Goal: Task Accomplishment & Management: Use online tool/utility

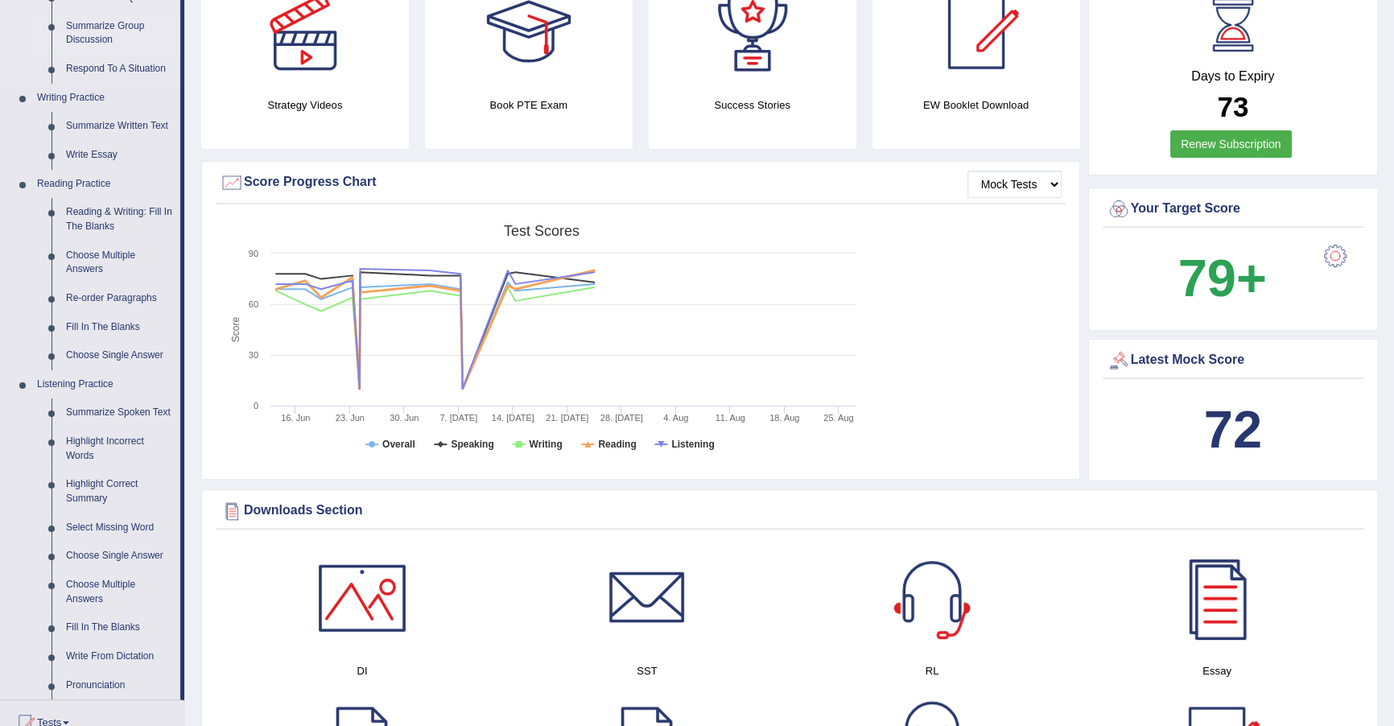
scroll to position [332, 0]
click at [110, 225] on link "Reading & Writing: Fill In The Blanks" at bounding box center [120, 217] width 122 height 43
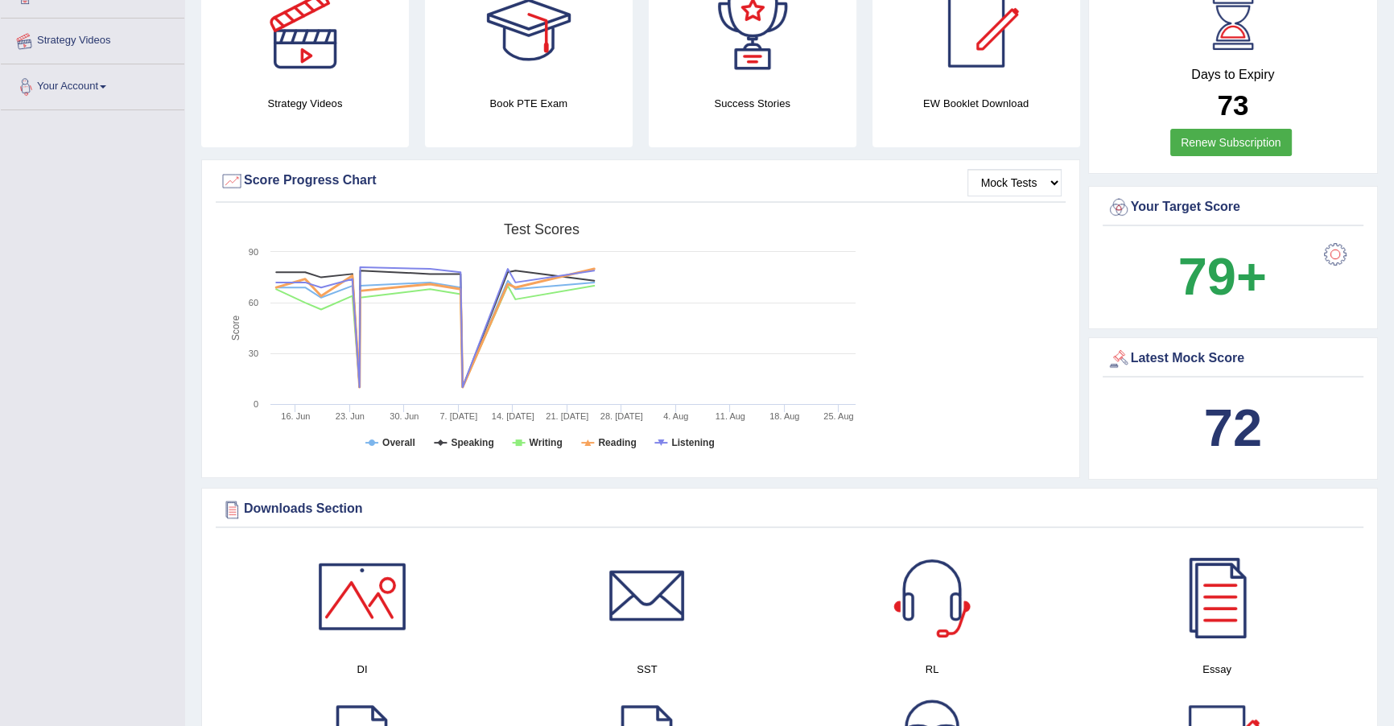
scroll to position [405, 0]
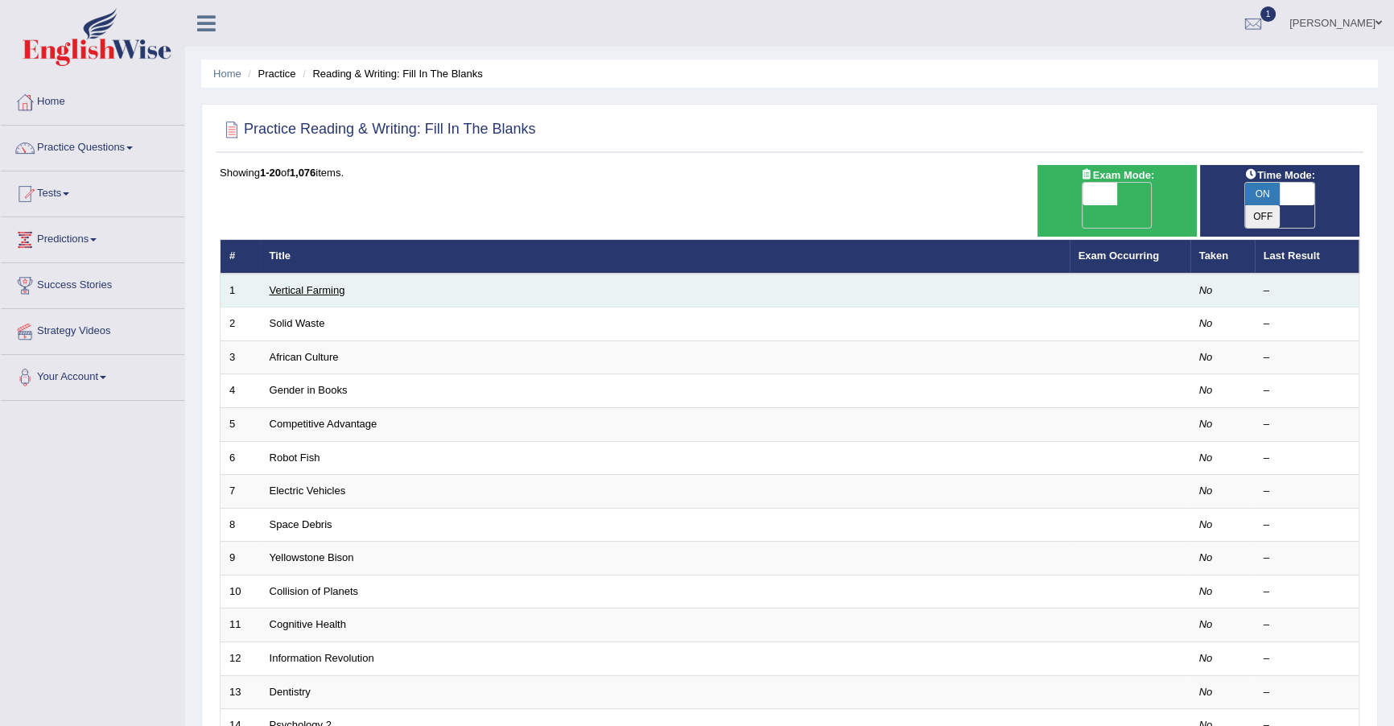
click at [278, 284] on link "Vertical Farming" at bounding box center [308, 290] width 76 height 12
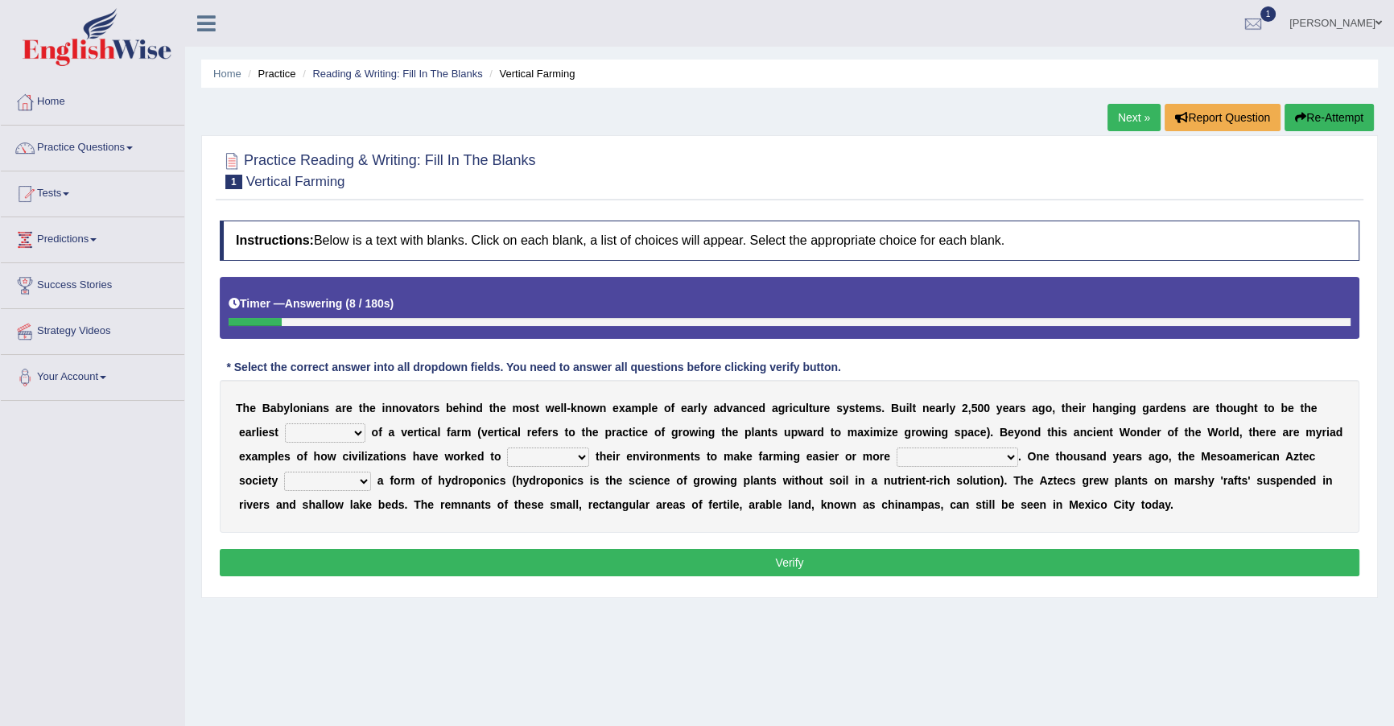
click at [304, 432] on select "prototype failure discredit protocol" at bounding box center [325, 432] width 80 height 19
select select "prototype"
click at [285, 423] on select "prototype failure discredit protocol" at bounding box center [325, 432] width 80 height 19
click at [509, 457] on select "manipulate escape respect disarrange" at bounding box center [548, 456] width 82 height 19
select select "manipulate"
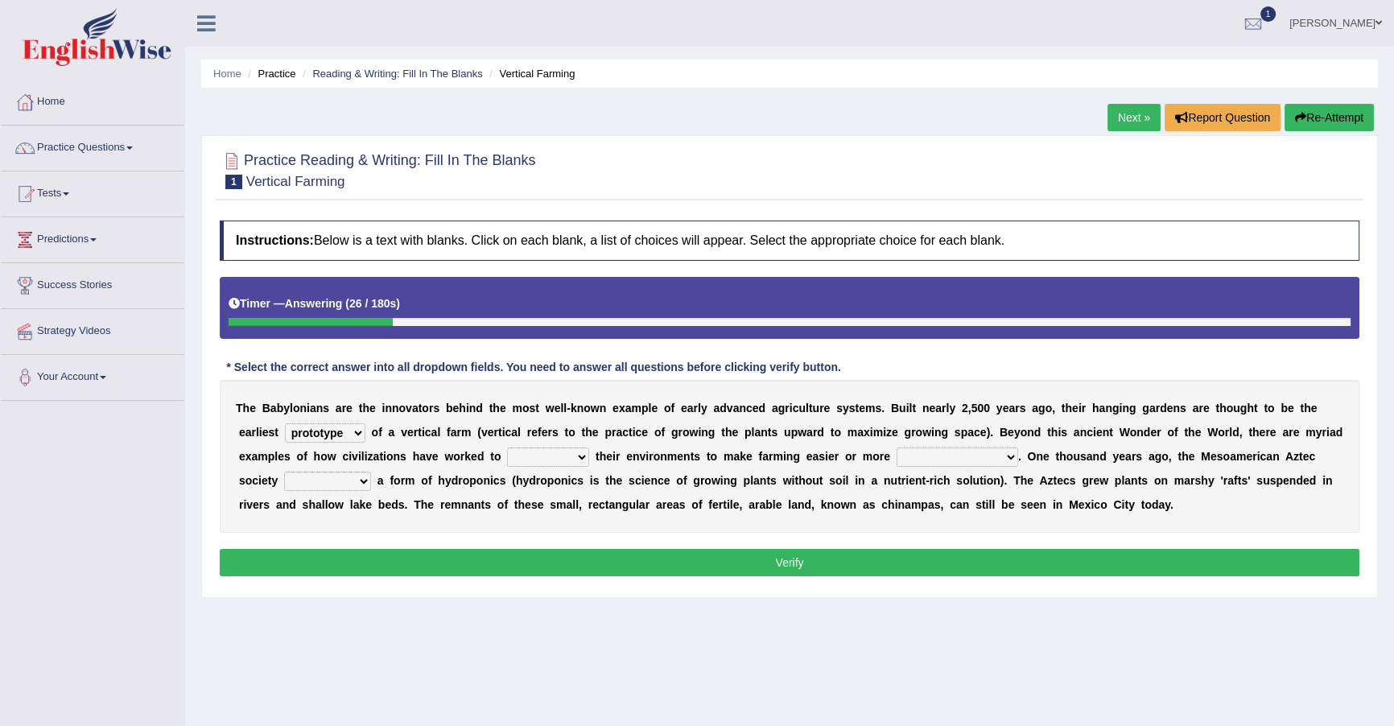
click at [507, 447] on select "manipulate escape respect disarrange" at bounding box center [548, 456] width 82 height 19
click at [926, 459] on select "productive constructive connective counterproductive" at bounding box center [958, 456] width 122 height 19
select select "productive"
click at [897, 447] on select "productive constructive connective counterproductive" at bounding box center [958, 456] width 122 height 19
click at [344, 486] on select "domineered volunteered pioneered engineered" at bounding box center [327, 481] width 87 height 19
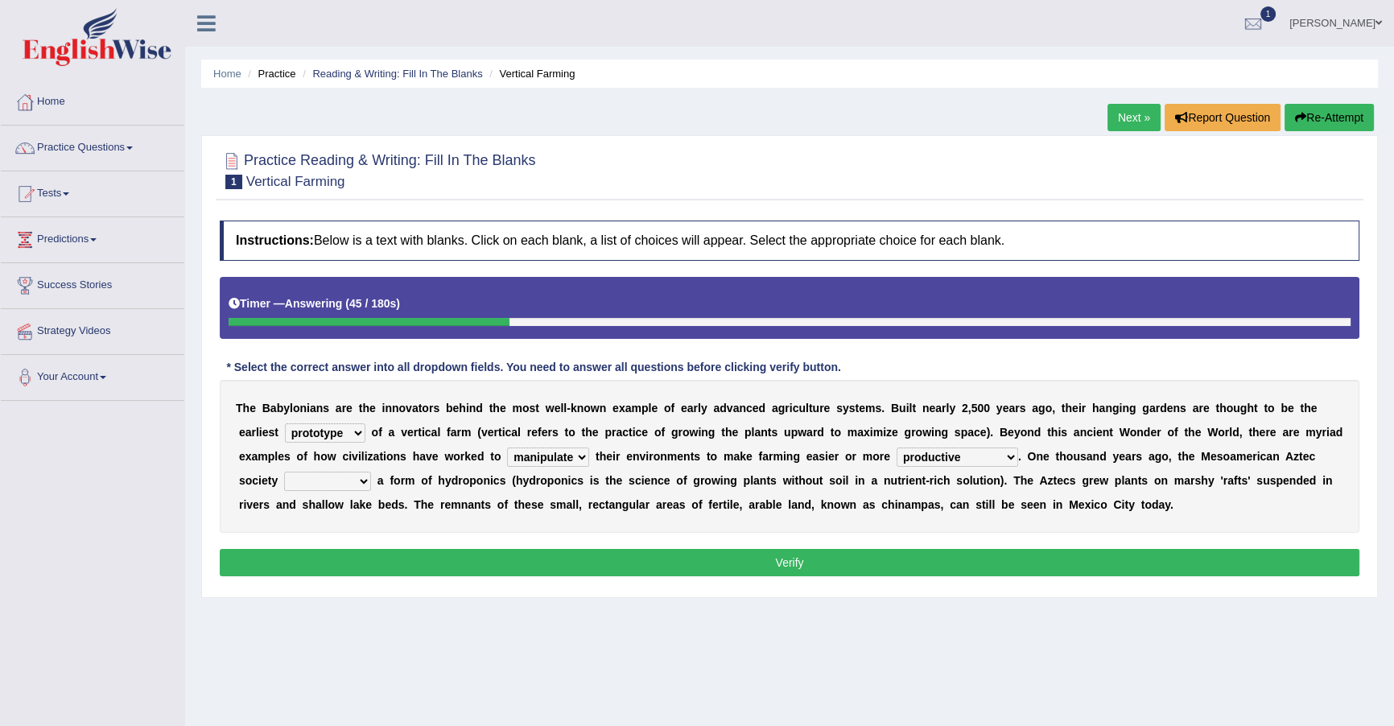
select select "pioneered"
click at [284, 472] on select "domineered volunteered pioneered engineered" at bounding box center [327, 481] width 87 height 19
click at [348, 546] on div "Instructions: Below is a text with blanks. Click on each blank, a list of choic…" at bounding box center [790, 400] width 1148 height 377
click at [348, 557] on button "Verify" at bounding box center [790, 562] width 1140 height 27
